Goal: Navigation & Orientation: Find specific page/section

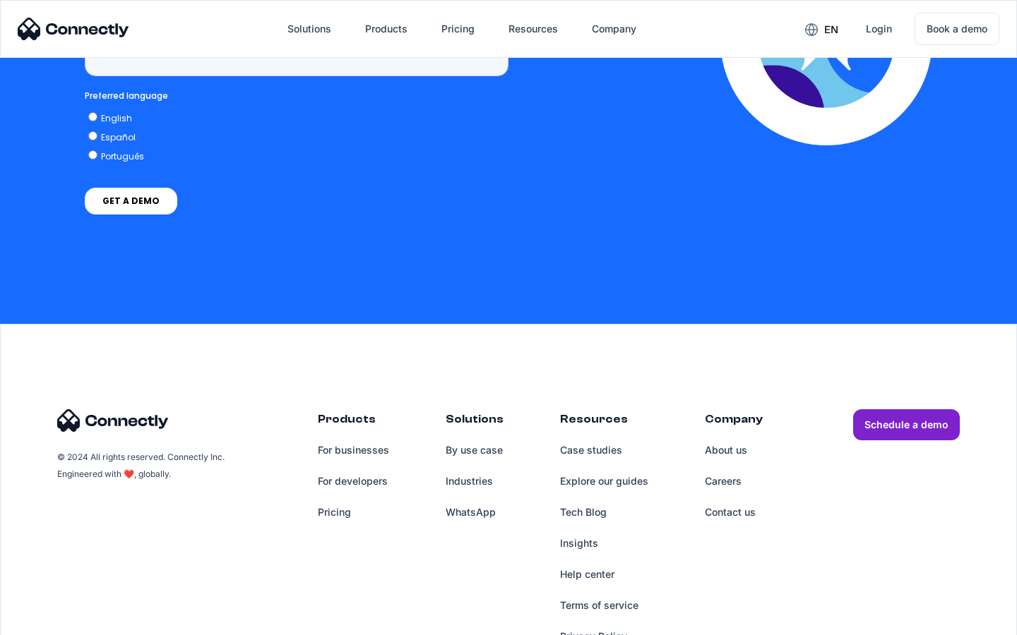
scroll to position [3595, 0]
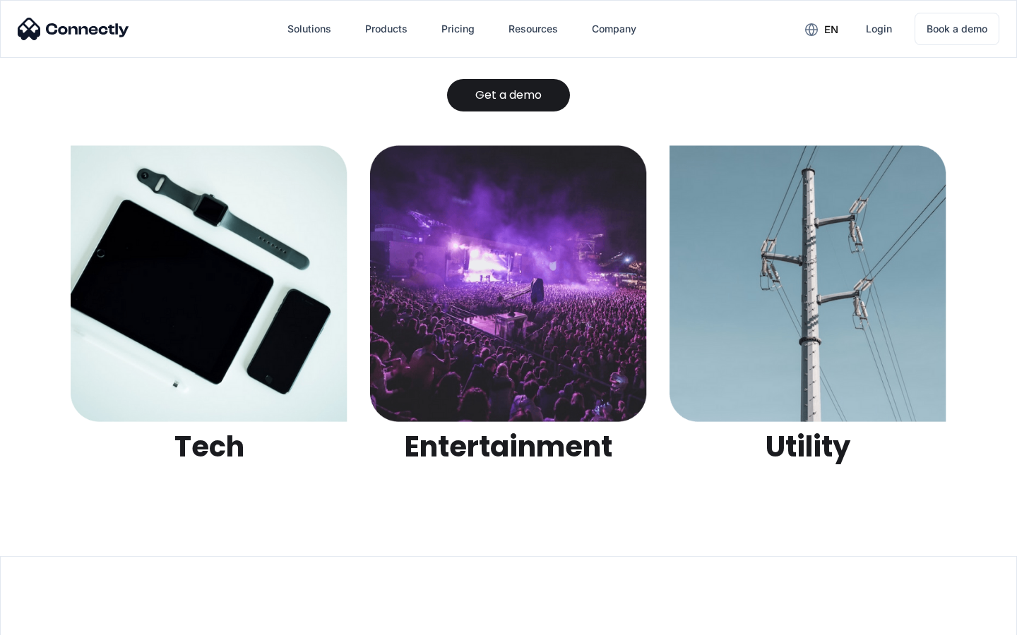
scroll to position [4455, 0]
